Goal: Information Seeking & Learning: Learn about a topic

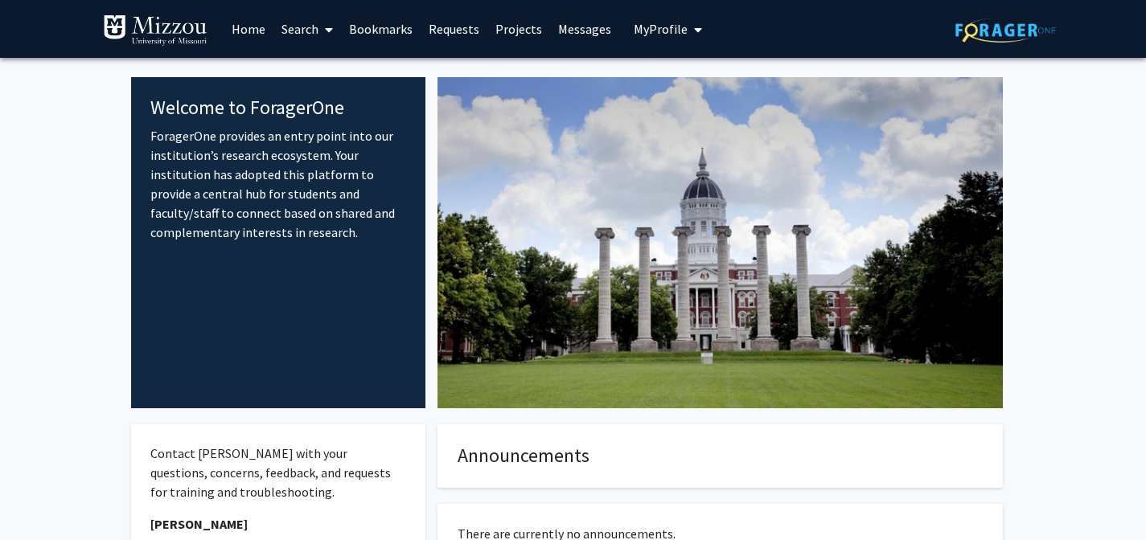
click at [687, 35] on span "My profile dropdown to access profile and logout" at bounding box center [694, 30] width 14 height 56
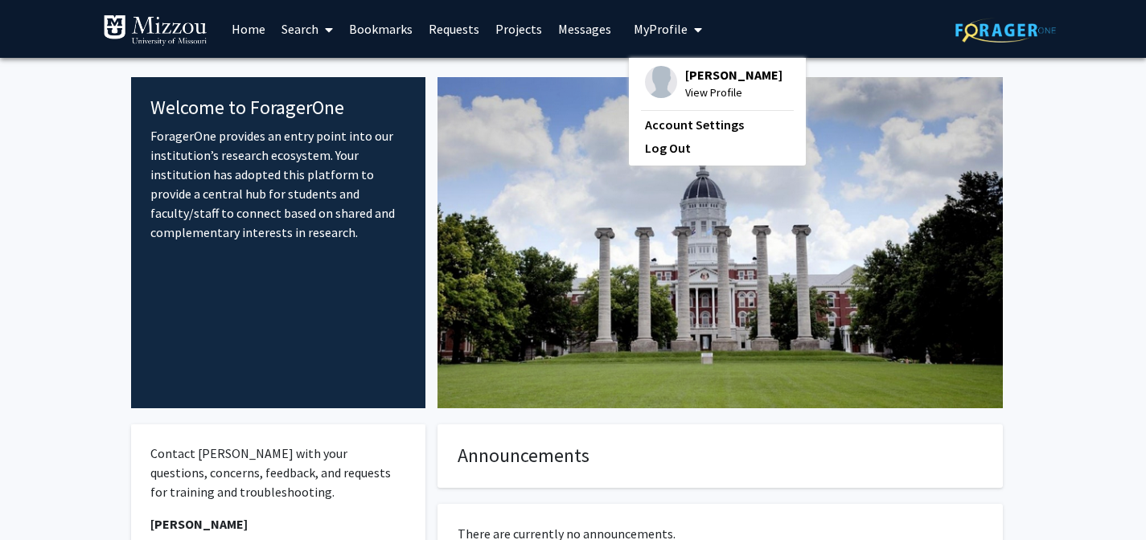
click at [552, 28] on link "Messages" at bounding box center [584, 29] width 69 height 56
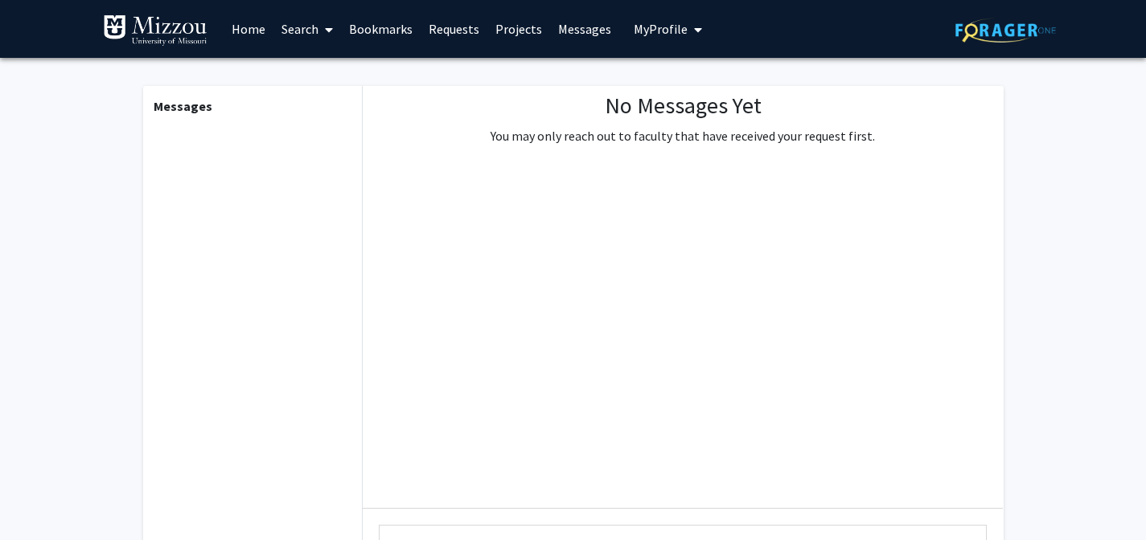
click at [453, 21] on link "Requests" at bounding box center [453, 29] width 67 height 56
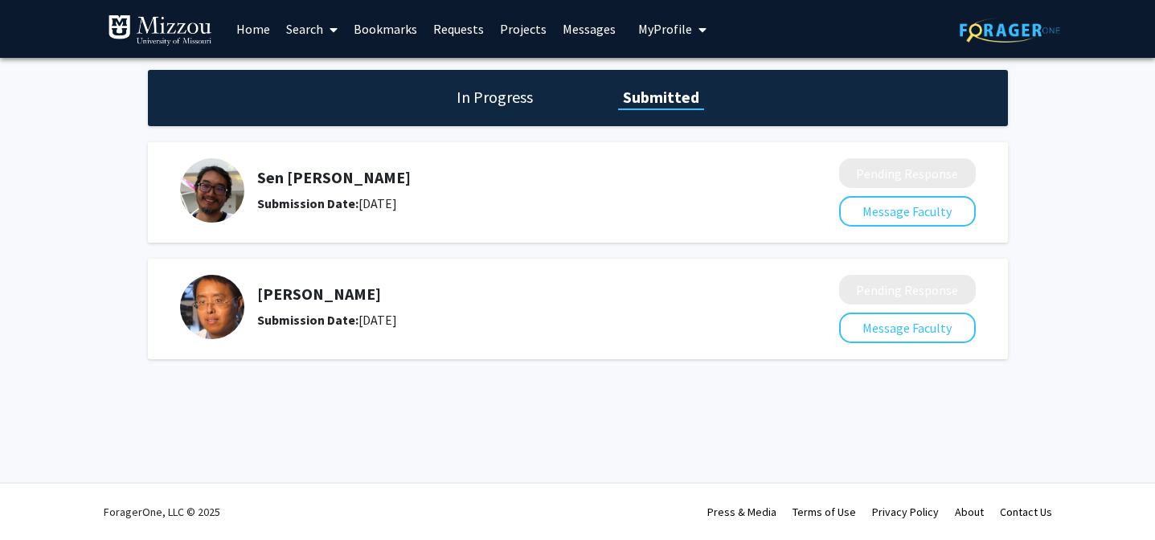
click at [296, 180] on h5 "Sen [PERSON_NAME]" at bounding box center [505, 177] width 497 height 19
click at [511, 92] on h1 "In Progress" at bounding box center [495, 97] width 86 height 23
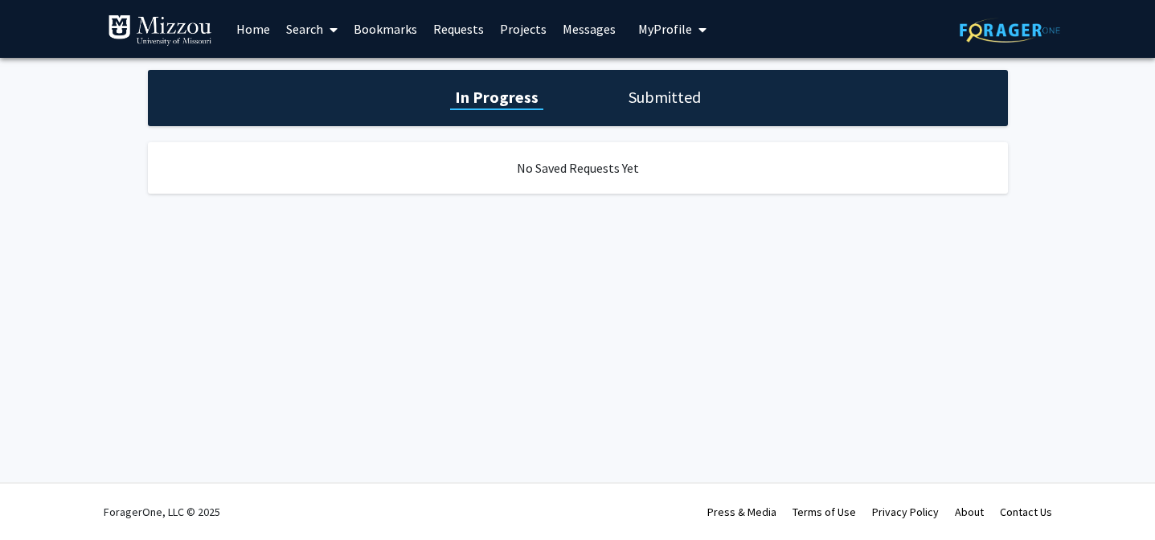
click at [617, 101] on div "In Progress Submitted" at bounding box center [578, 98] width 860 height 56
click at [654, 97] on h1 "Submitted" at bounding box center [665, 97] width 82 height 23
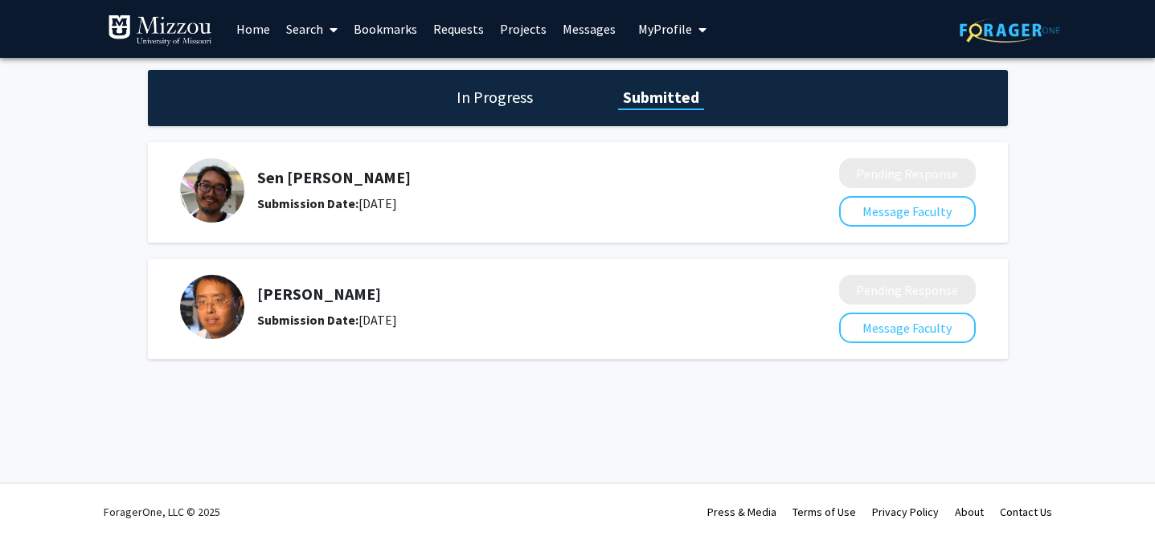
click at [228, 177] on img at bounding box center [212, 190] width 64 height 64
click at [278, 178] on h5 "Sen [PERSON_NAME]" at bounding box center [505, 177] width 497 height 19
click at [848, 210] on button "Message Faculty" at bounding box center [907, 211] width 137 height 31
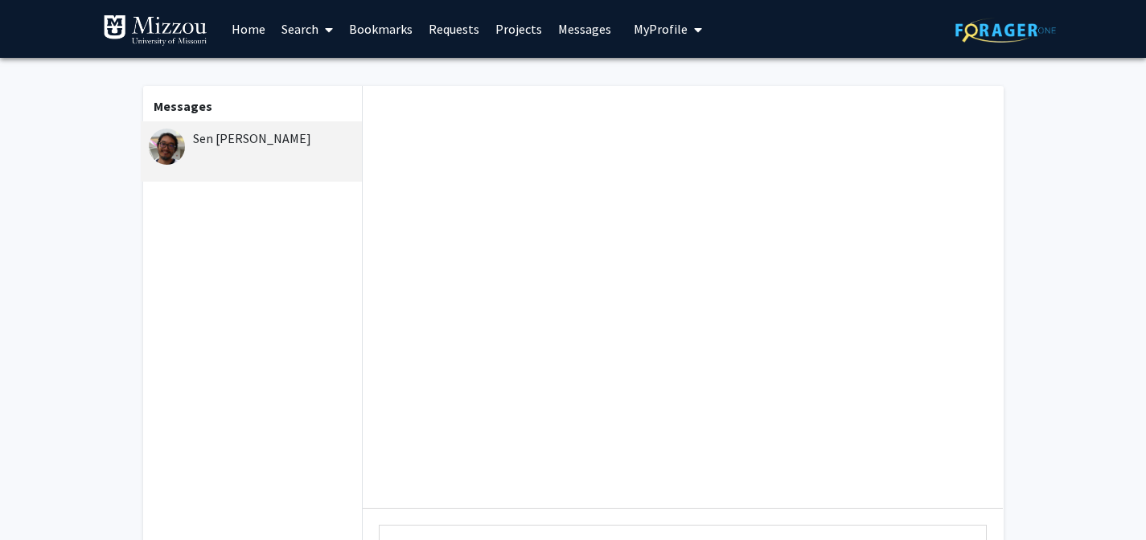
click at [298, 18] on link "Search" at bounding box center [307, 29] width 68 height 56
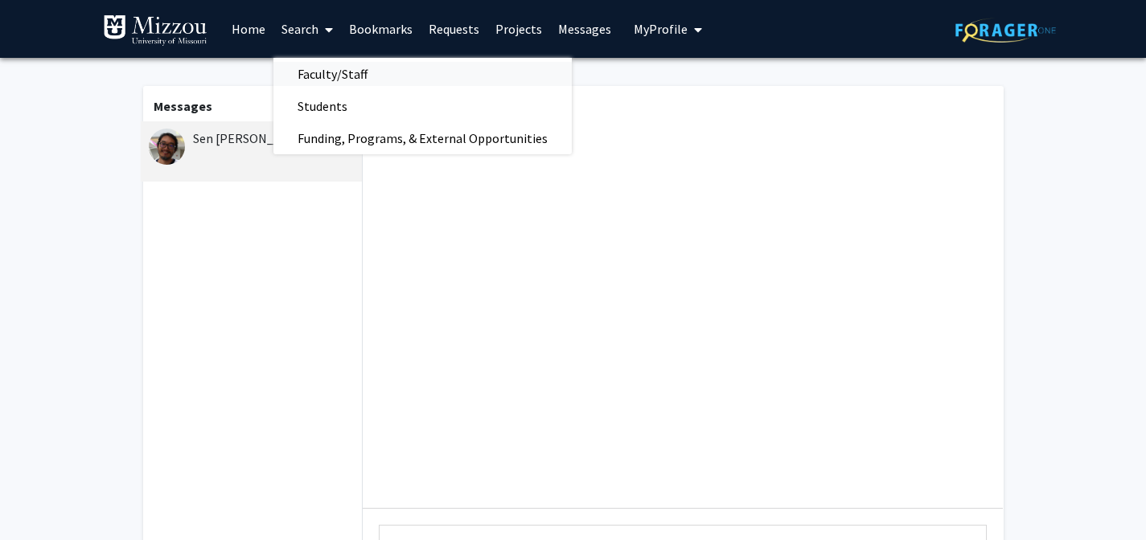
click at [342, 72] on span "Faculty/Staff" at bounding box center [332, 74] width 118 height 32
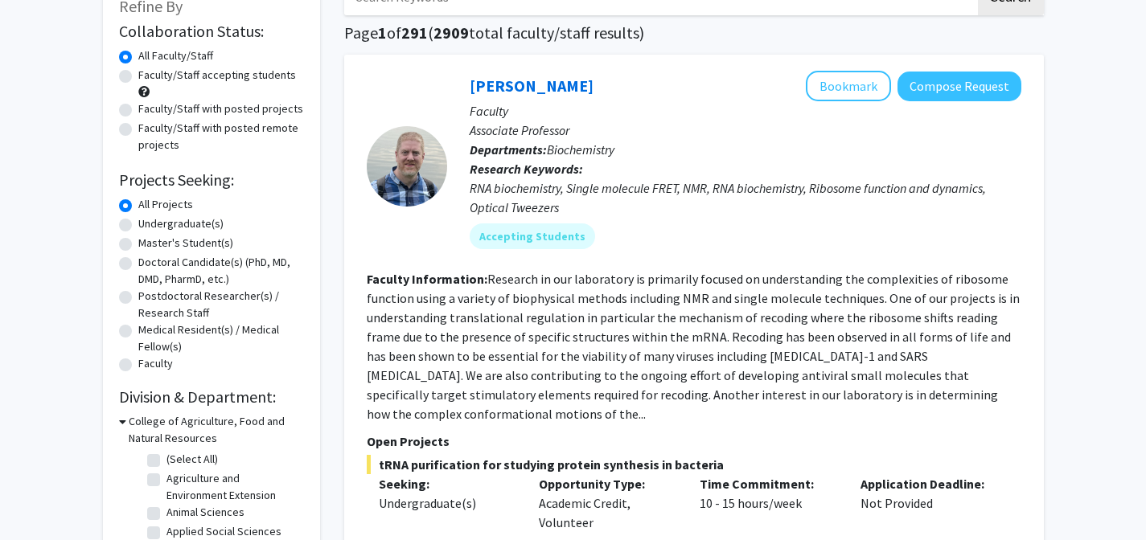
scroll to position [109, 0]
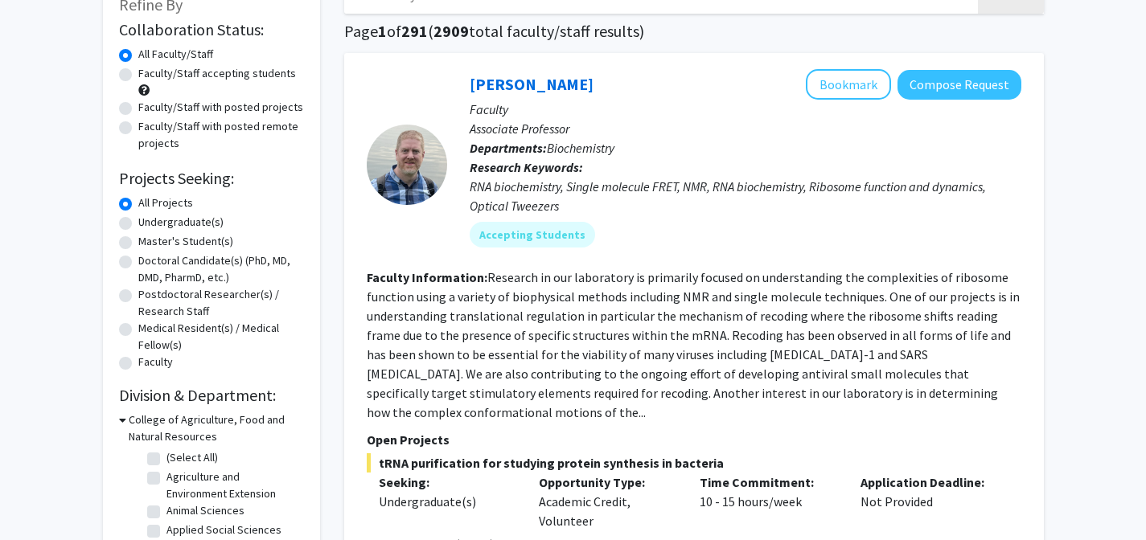
click at [138, 225] on label "Undergraduate(s)" at bounding box center [180, 222] width 85 height 17
click at [138, 224] on input "Undergraduate(s)" at bounding box center [143, 219] width 10 height 10
radio input "true"
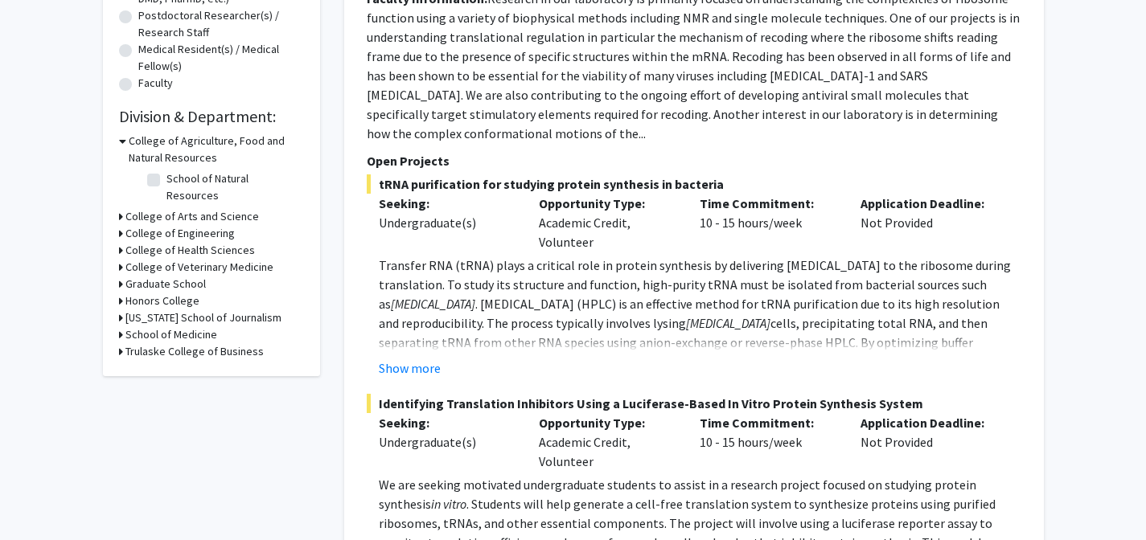
scroll to position [387, 0]
click at [124, 210] on div "College of Arts and Science" at bounding box center [211, 218] width 185 height 17
click at [121, 210] on icon at bounding box center [121, 218] width 4 height 17
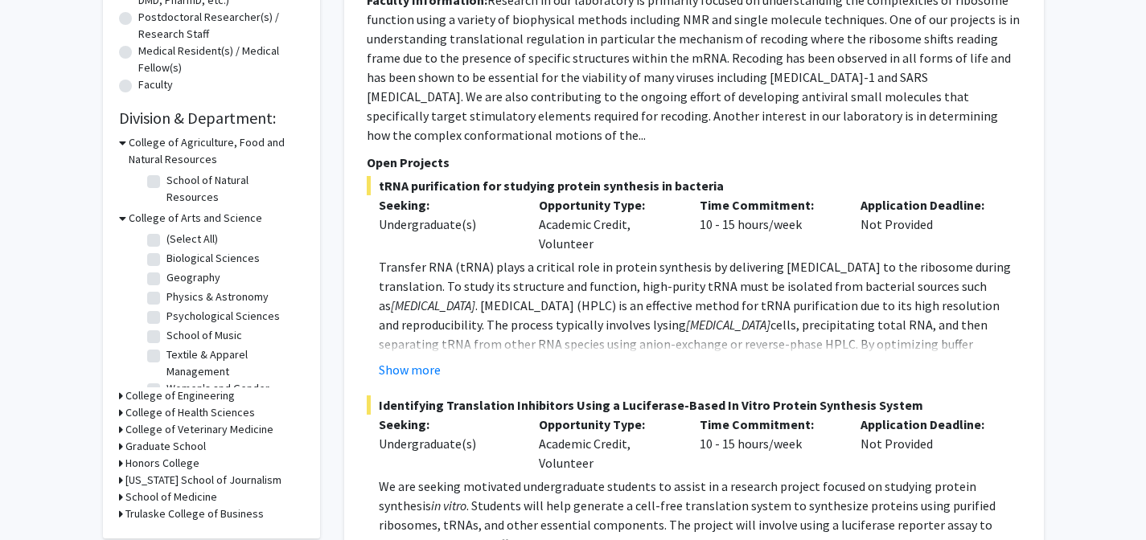
click at [166, 250] on label "Biological Sciences" at bounding box center [212, 258] width 93 height 17
click at [166, 250] on input "Biological Sciences" at bounding box center [171, 255] width 10 height 10
checkbox input "true"
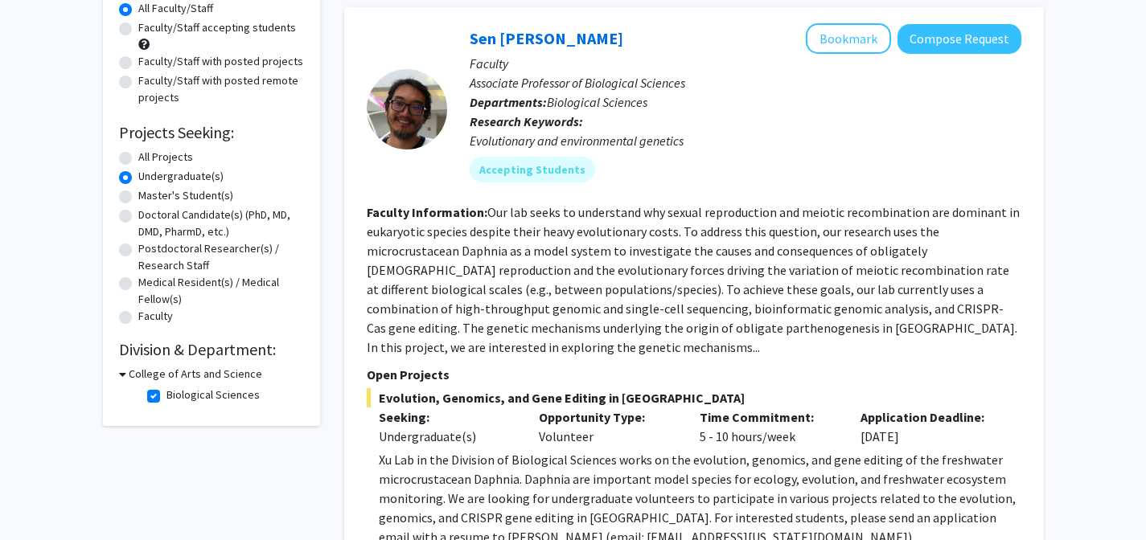
scroll to position [156, 0]
click at [166, 399] on label "Biological Sciences" at bounding box center [212, 394] width 93 height 17
click at [166, 396] on input "Biological Sciences" at bounding box center [171, 391] width 10 height 10
checkbox input "false"
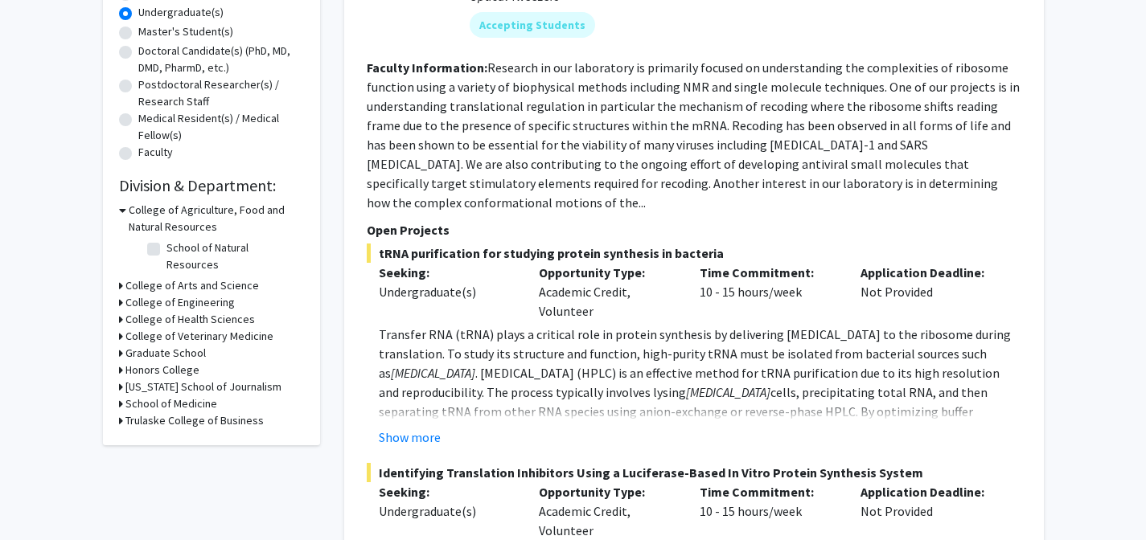
scroll to position [326, 0]
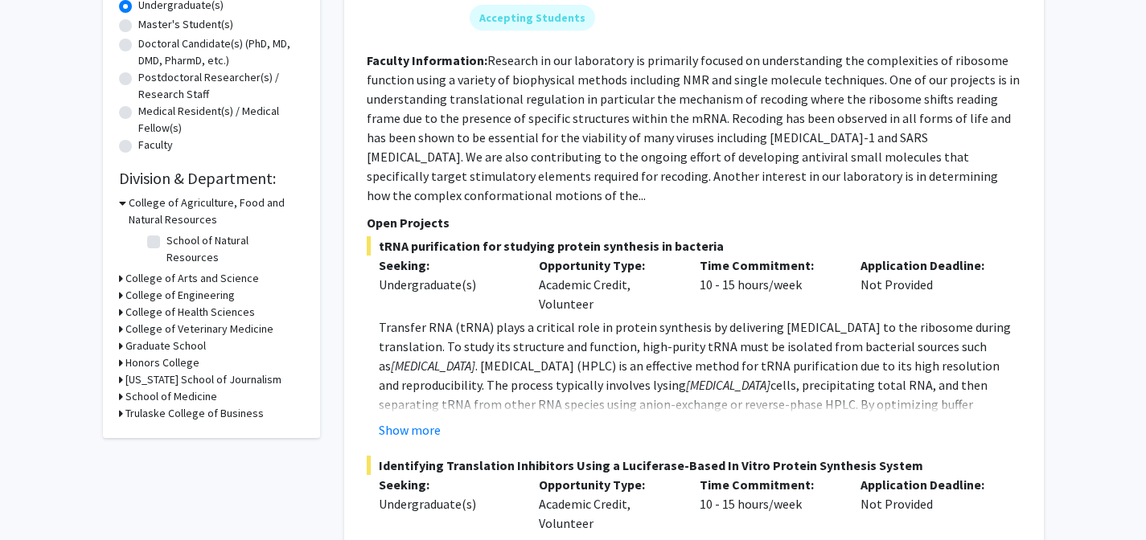
click at [130, 388] on h3 "School of Medicine" at bounding box center [171, 396] width 92 height 17
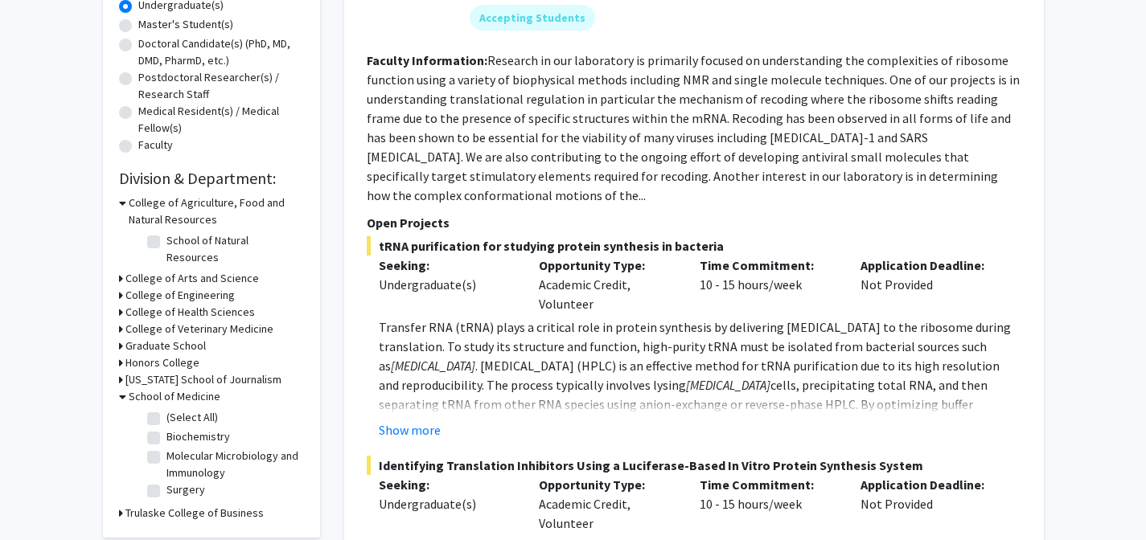
click at [166, 448] on label "Molecular Microbiology and Immunology" at bounding box center [232, 465] width 133 height 34
click at [166, 448] on input "Molecular Microbiology and Immunology" at bounding box center [171, 453] width 10 height 10
checkbox input "true"
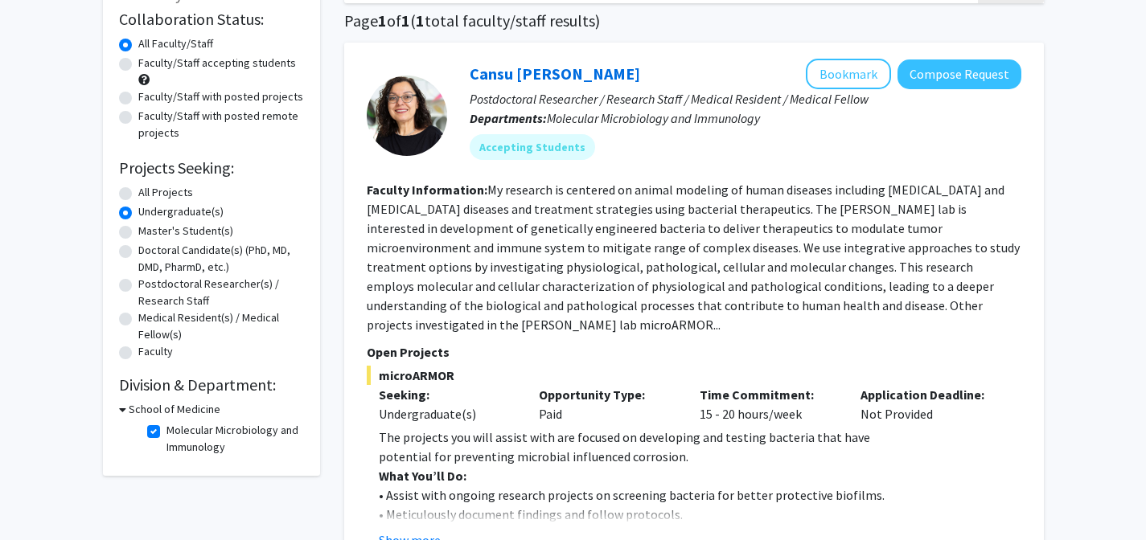
scroll to position [215, 0]
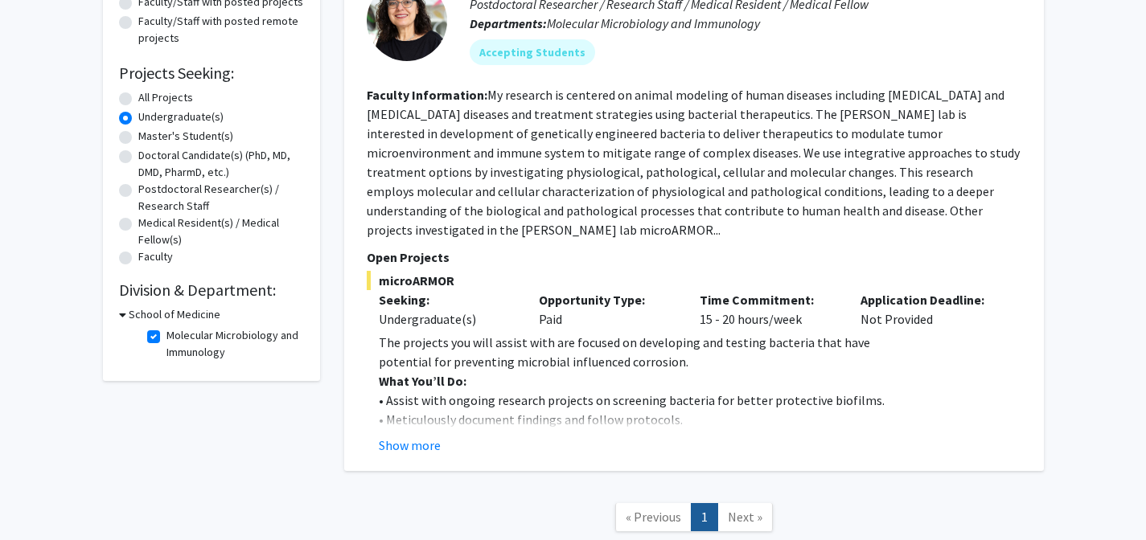
click at [166, 335] on label "Molecular Microbiology and Immunology" at bounding box center [232, 344] width 133 height 34
click at [166, 335] on input "Molecular Microbiology and Immunology" at bounding box center [171, 332] width 10 height 10
checkbox input "false"
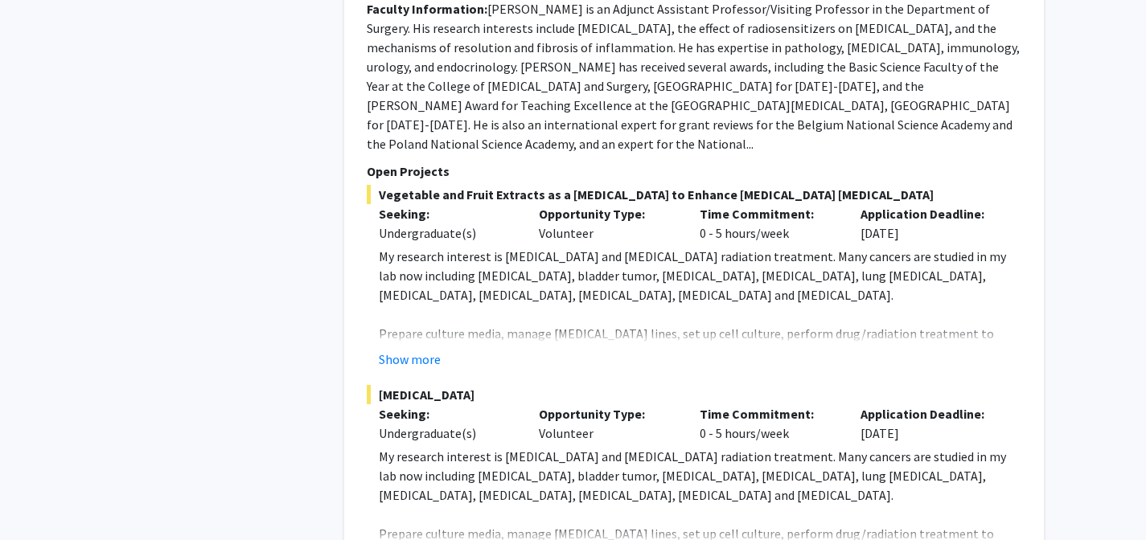
scroll to position [3374, 0]
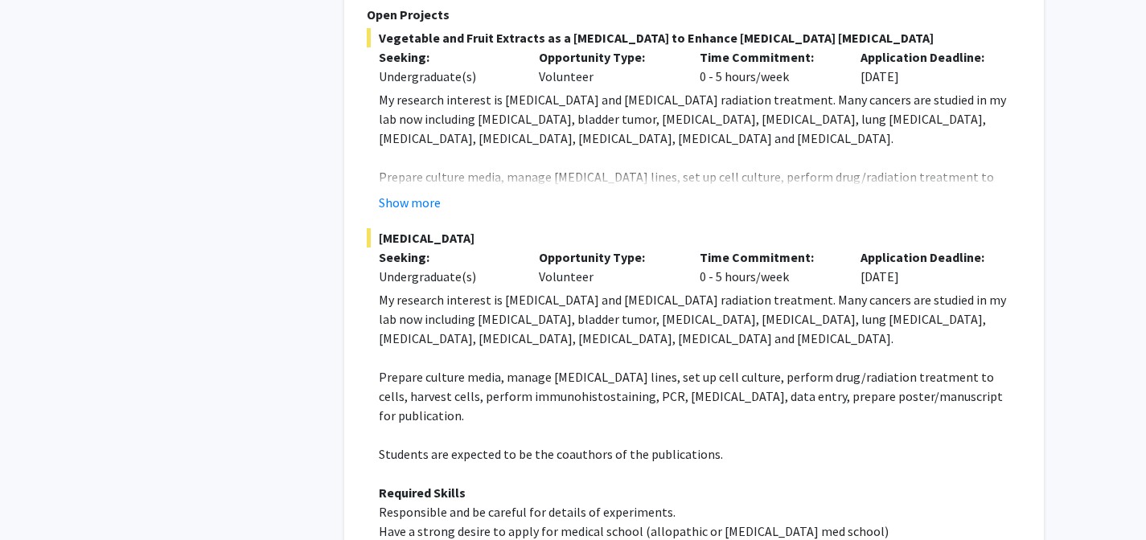
scroll to position [3546, 0]
